Goal: Obtain resource: Obtain resource

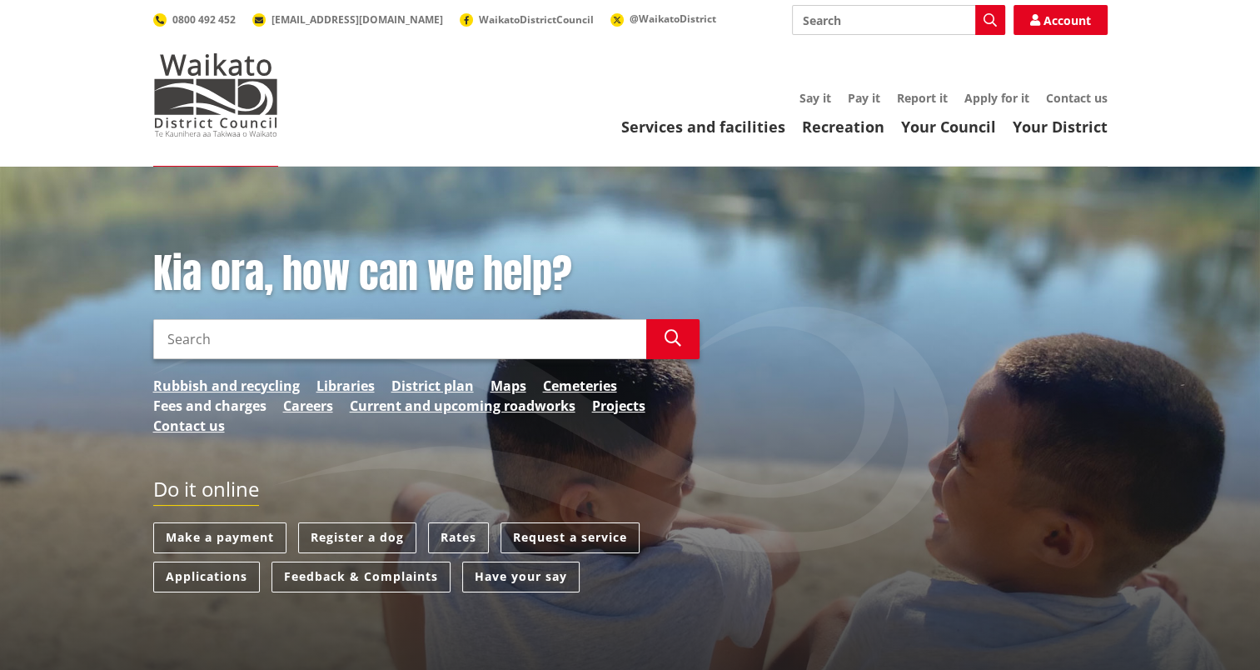
click at [213, 402] on link "Fees and charges" at bounding box center [209, 406] width 113 height 20
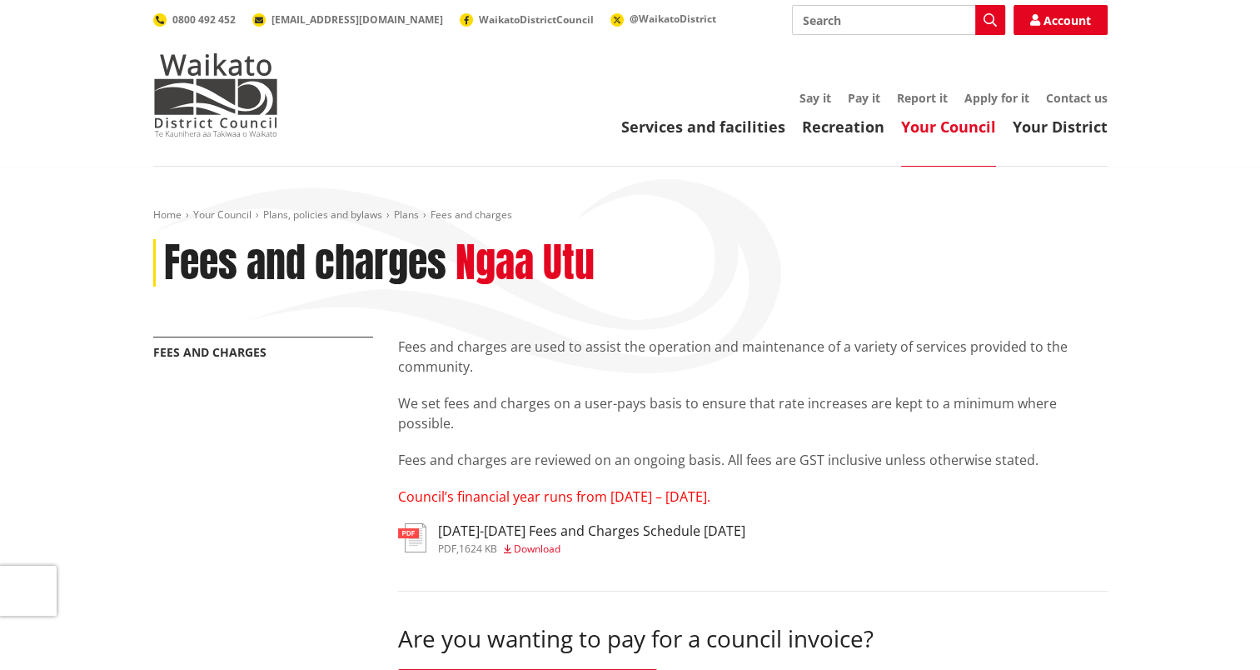
click at [510, 539] on h3 "2025-2027 Fees and Charges Schedule June 2025" at bounding box center [591, 531] width 307 height 16
